Goal: Check status

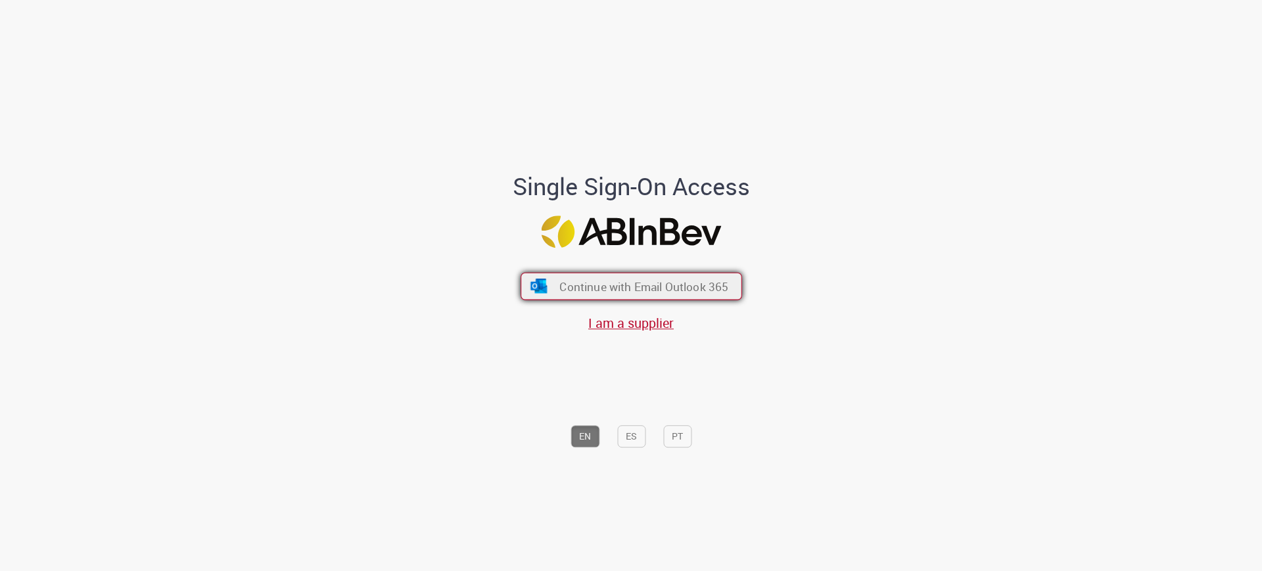
click at [639, 296] on button "Continue with Email Outlook 365" at bounding box center [630, 287] width 221 height 28
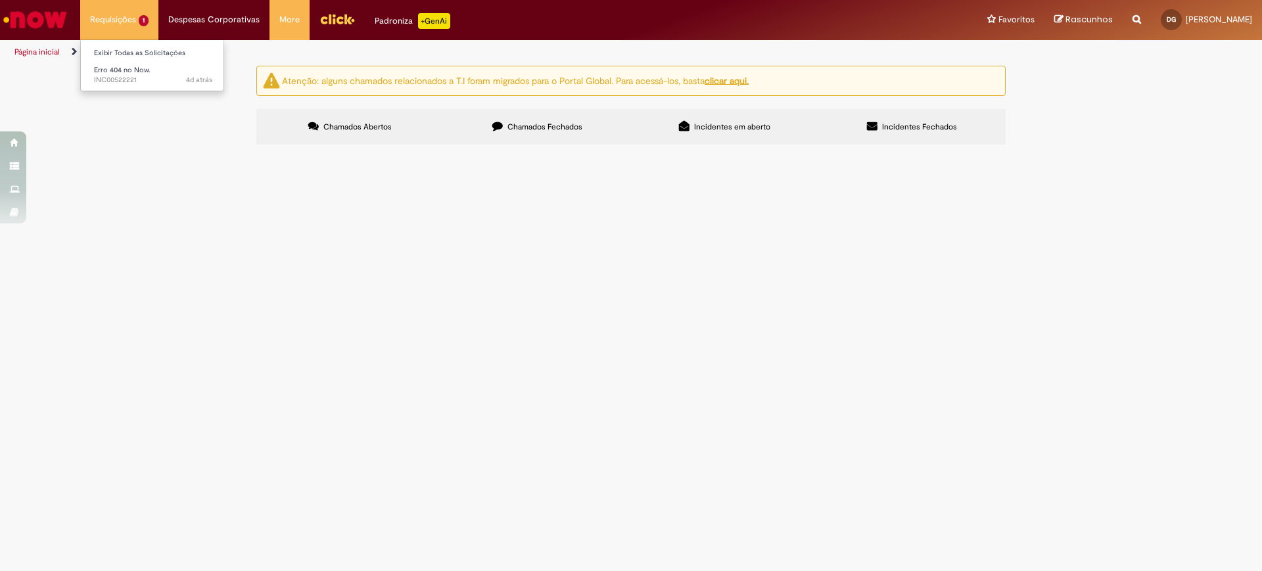
click at [114, 16] on li "Requisições 1 Exibir Todas as Solicitações Erro 404 no Now. 4d atrás 4 dias atr…" at bounding box center [119, 19] width 78 height 39
click at [119, 49] on link "Exibir Todas as Solicitações" at bounding box center [153, 53] width 145 height 14
click at [159, 51] on link "Exibir Todas as Solicitações" at bounding box center [153, 53] width 145 height 14
